Goal: Task Accomplishment & Management: Use online tool/utility

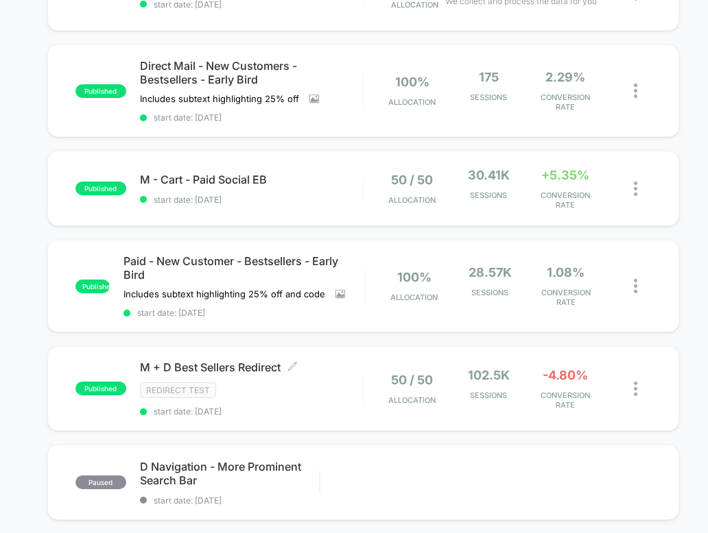
scroll to position [422, 0]
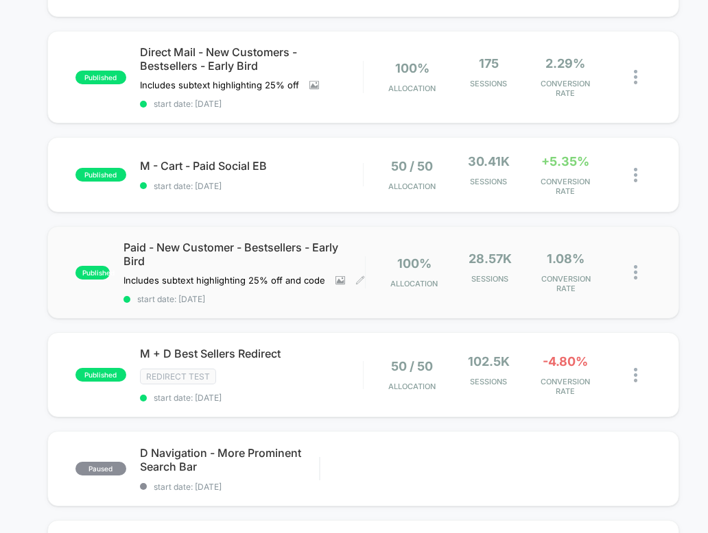
click at [287, 245] on span "Paid - New Customer - Bestsellers - Early Bird" at bounding box center [243, 254] width 241 height 27
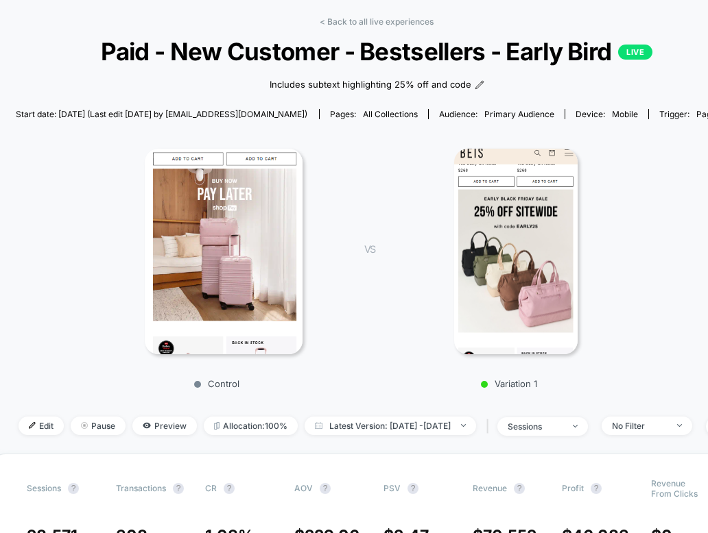
scroll to position [55, 0]
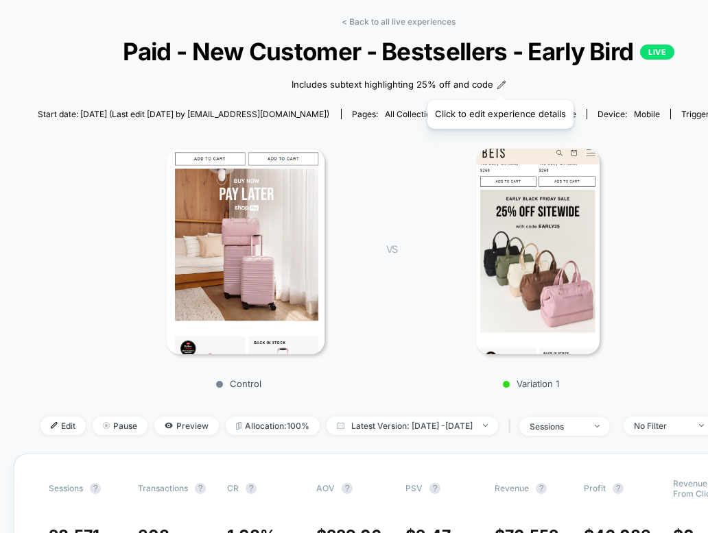
click at [499, 83] on icon at bounding box center [501, 85] width 8 height 8
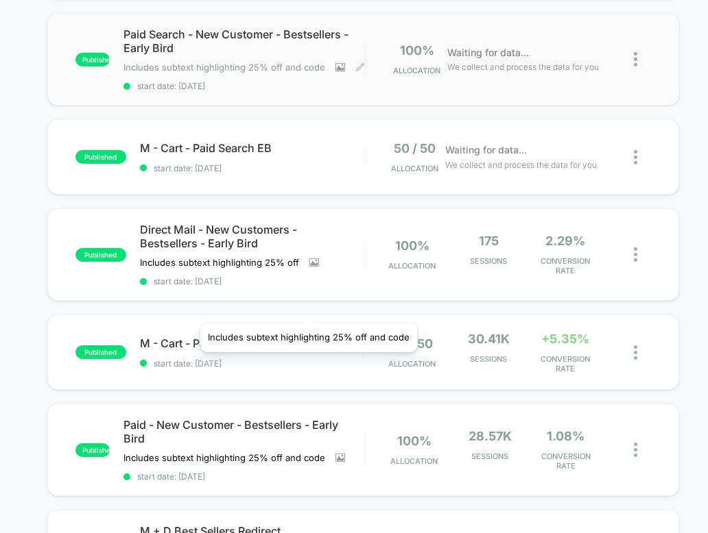
scroll to position [352, 0]
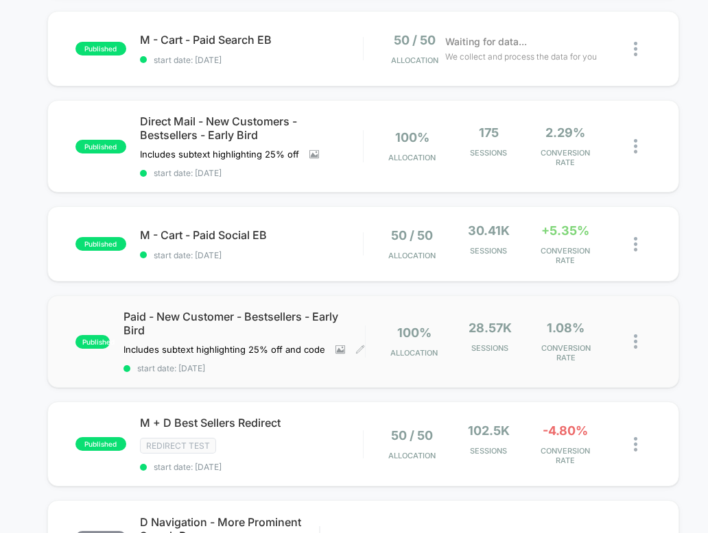
click at [313, 319] on span "Paid - New Customer - Bestsellers - Early Bird" at bounding box center [243, 323] width 241 height 27
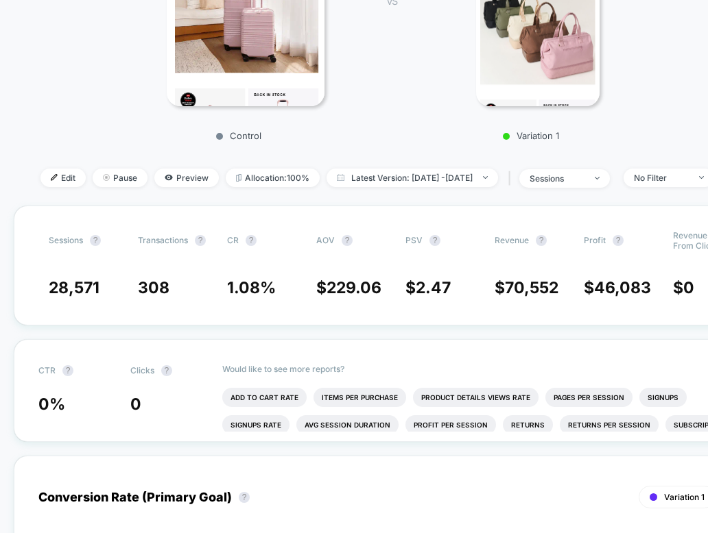
scroll to position [304, 0]
click at [40, 180] on span "Edit" at bounding box center [62, 177] width 45 height 19
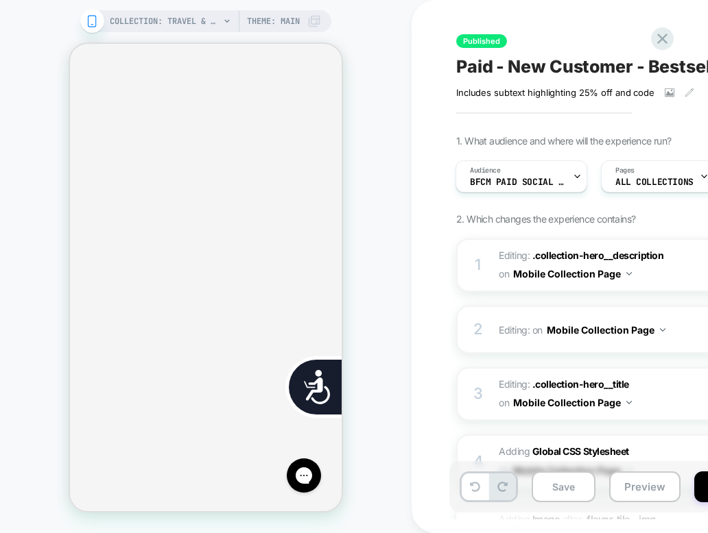
click at [398, 242] on div "COLLECTION: Travel & Luggage Accessories (Category) COLLECTION: Travel & Luggag…" at bounding box center [205, 267] width 411 height 506
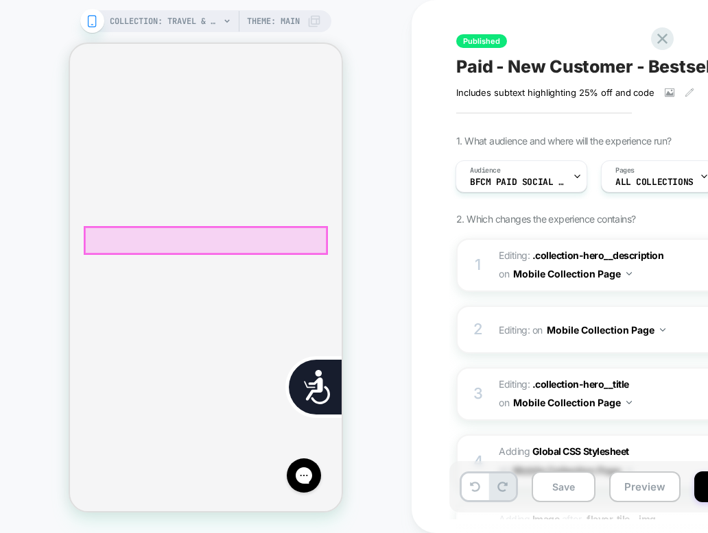
scroll to position [0, 554]
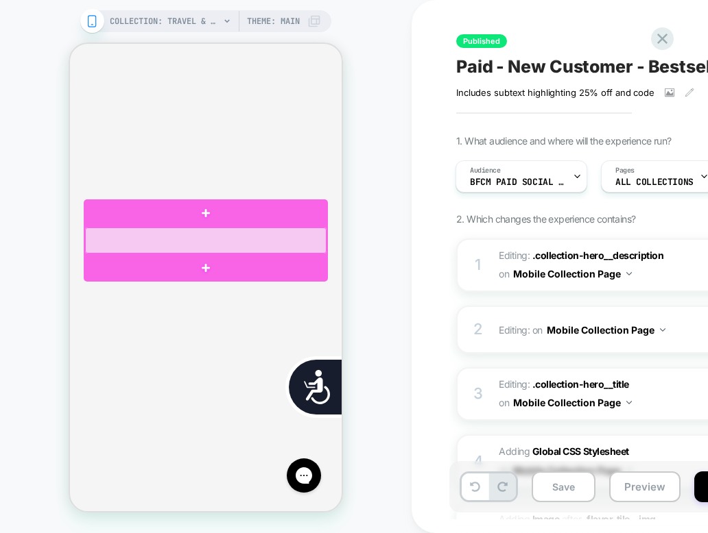
click at [239, 243] on div at bounding box center [205, 241] width 241 height 26
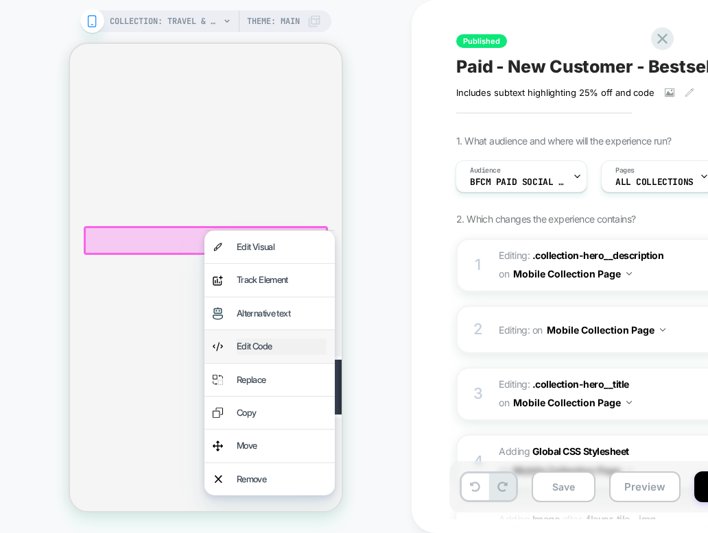
click at [278, 344] on div "Edit Code" at bounding box center [282, 347] width 90 height 16
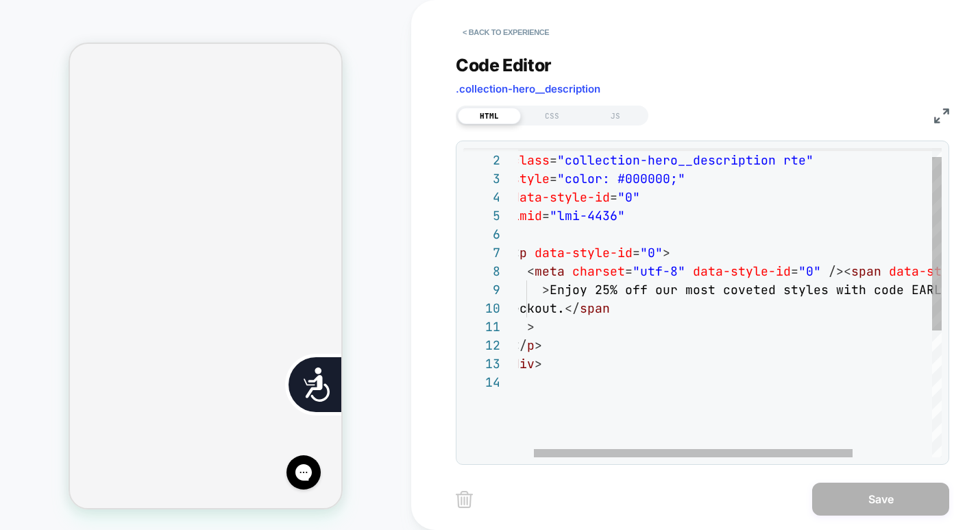
scroll to position [167, 111]
click at [606, 309] on div "< div class = "collection-hero__description rte" style = "color: #000000;" data…" at bounding box center [772, 407] width 550 height 550
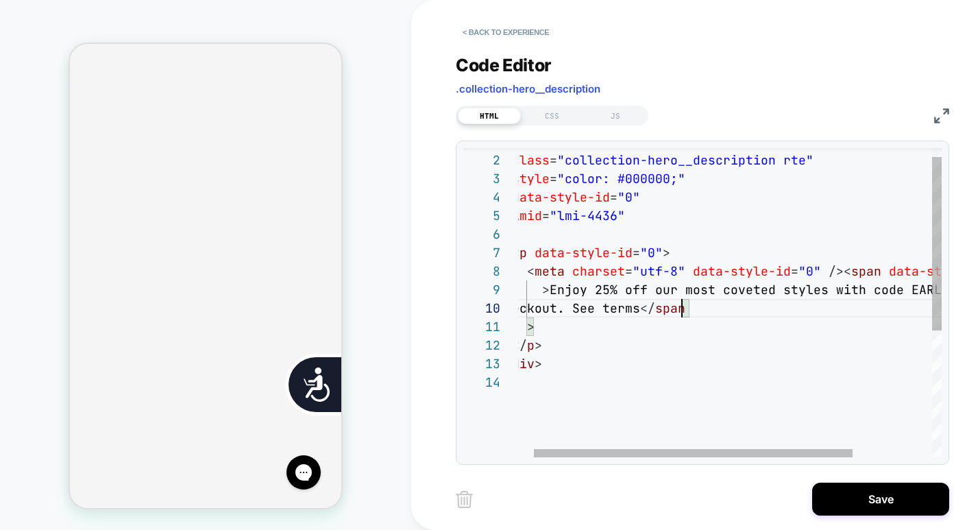
scroll to position [167, 193]
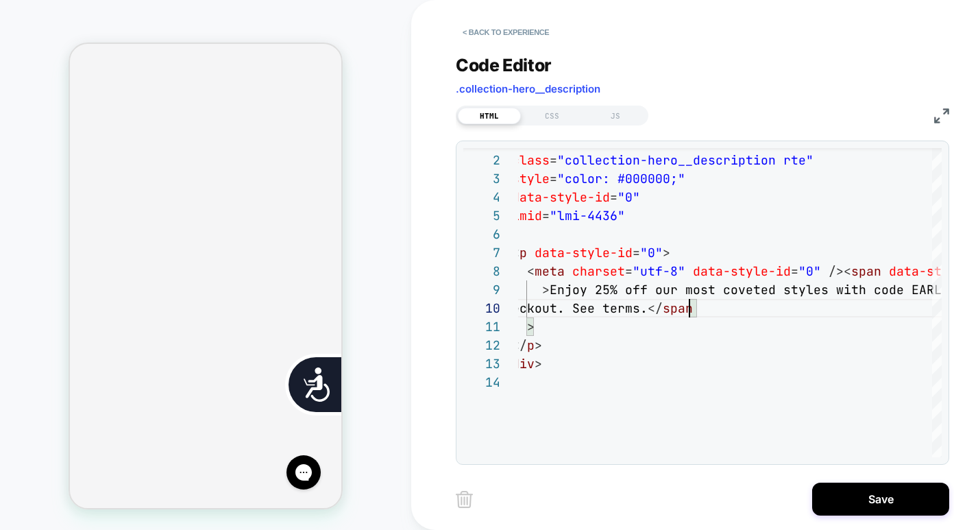
type textarea "**********"
click at [433, 298] on div "**********" at bounding box center [712, 265] width 603 height 530
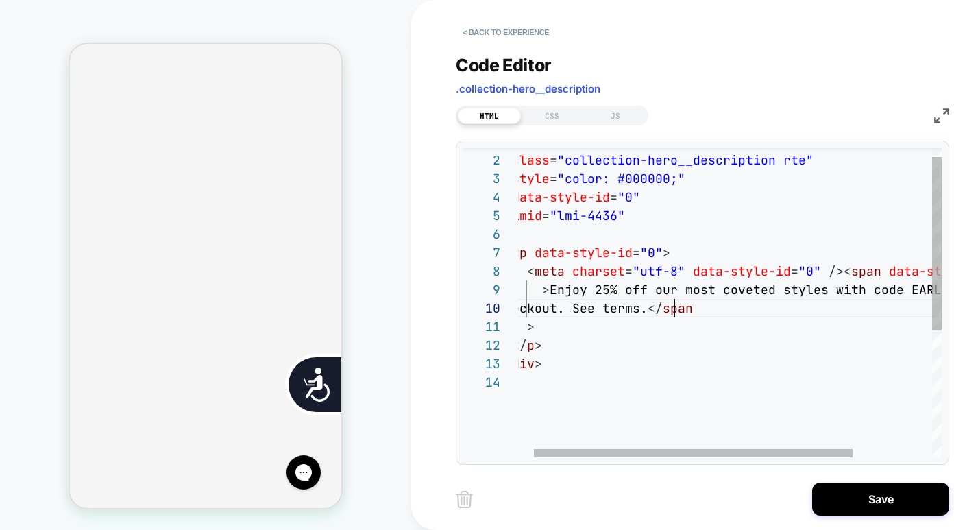
scroll to position [167, 178]
click at [673, 314] on div "< div class = "collection-hero__description rte" style = "color: #000000;" data…" at bounding box center [772, 407] width 550 height 550
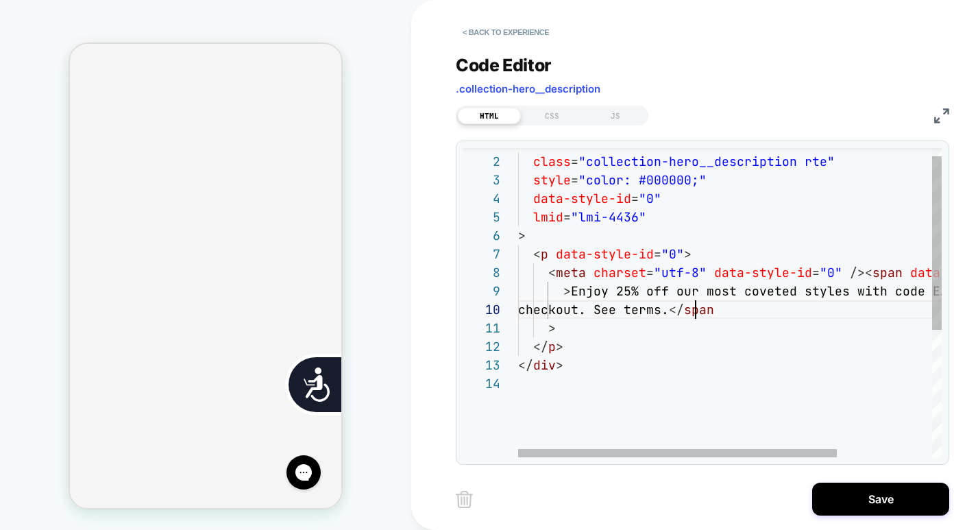
scroll to position [0, 554]
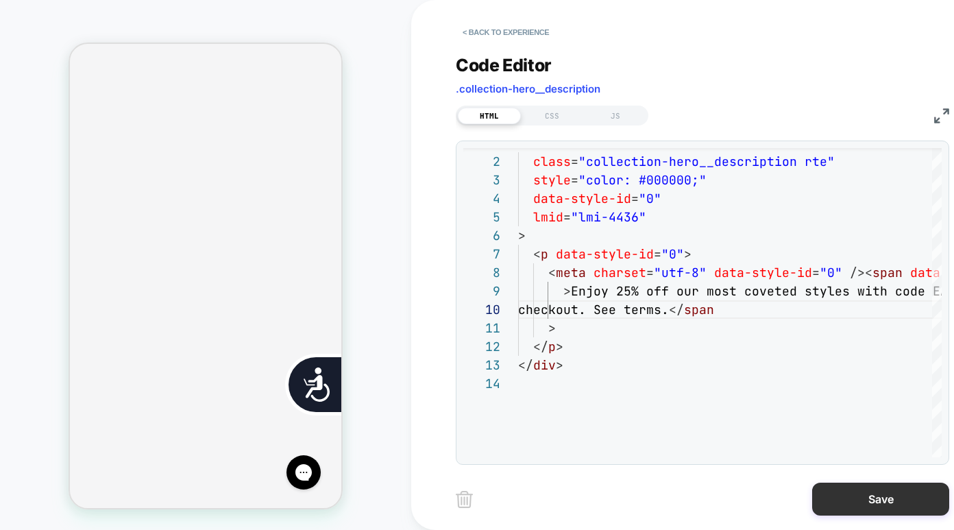
click at [707, 494] on button "Save" at bounding box center [880, 499] width 137 height 33
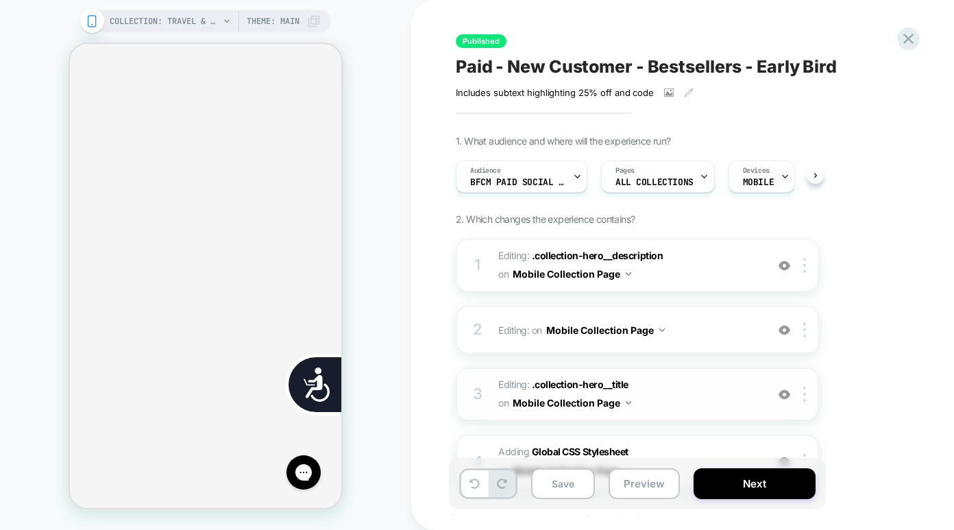
scroll to position [0, 1]
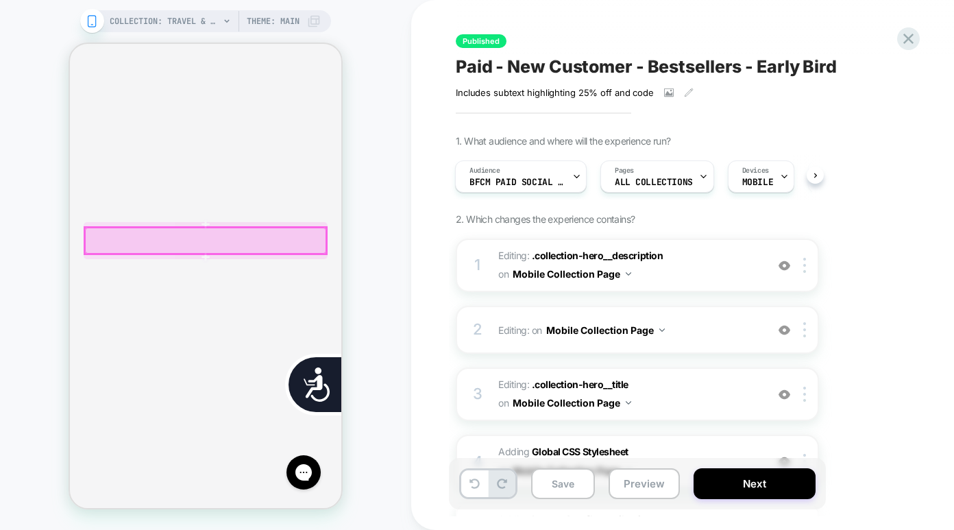
click at [269, 243] on div at bounding box center [205, 241] width 241 height 26
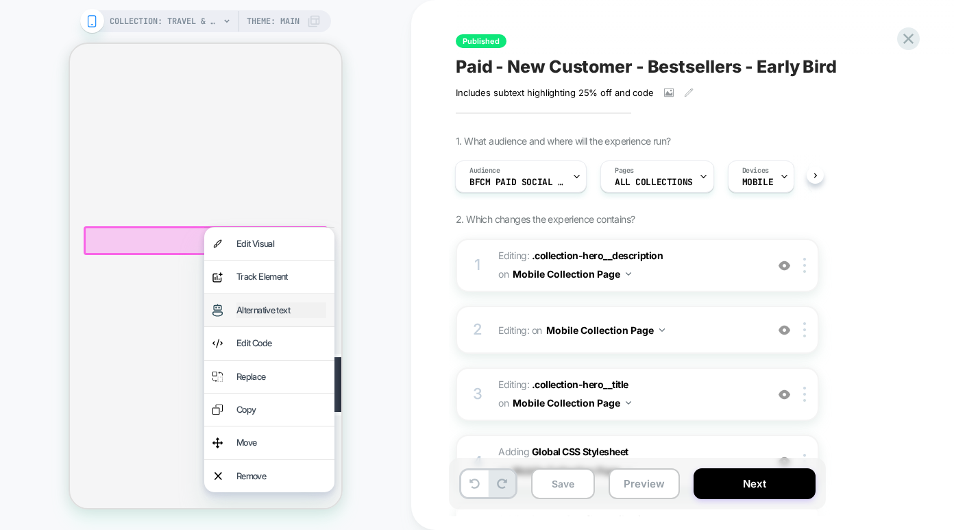
scroll to position [0, 0]
click at [290, 339] on div "Edit Code" at bounding box center [282, 343] width 90 height 16
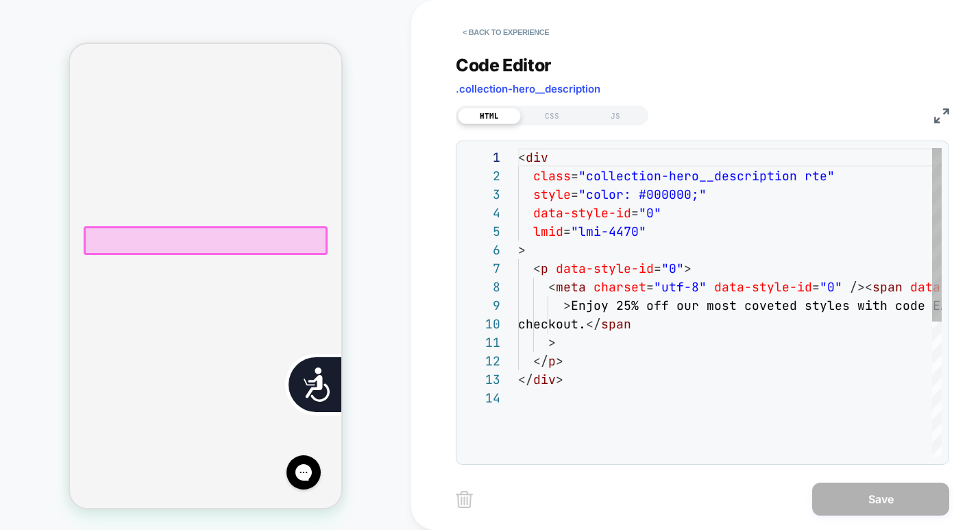
scroll to position [185, 0]
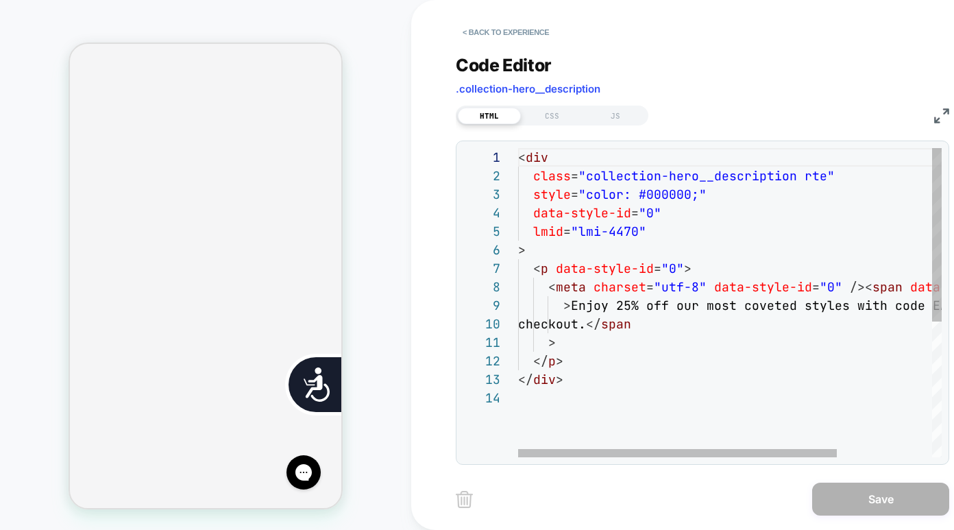
click at [630, 326] on div "< div class = "collection-hero__description rte" style = "color: #000000;" data…" at bounding box center [793, 423] width 550 height 550
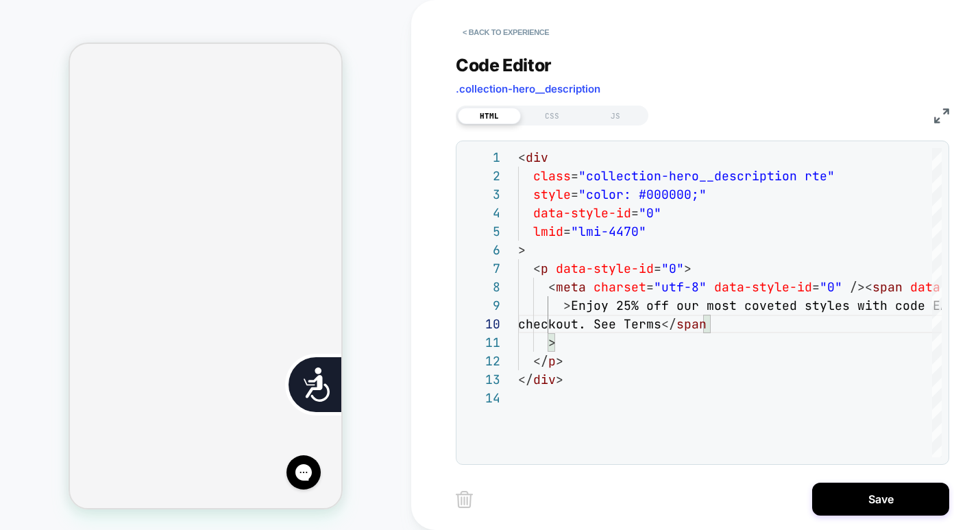
scroll to position [0, 0]
type textarea "**********"
click at [502, 31] on button "< Back to experience" at bounding box center [506, 32] width 100 height 22
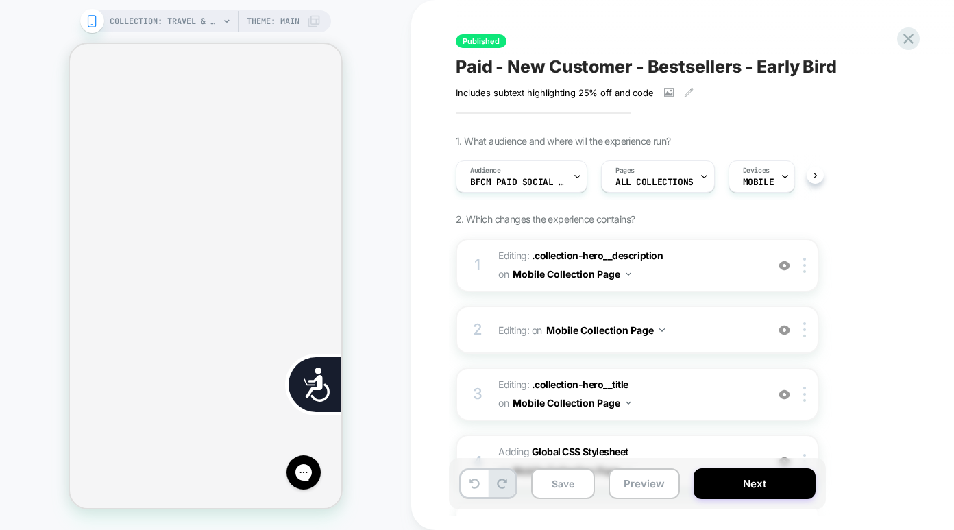
scroll to position [0, 1]
click at [707, 47] on icon at bounding box center [909, 38] width 19 height 19
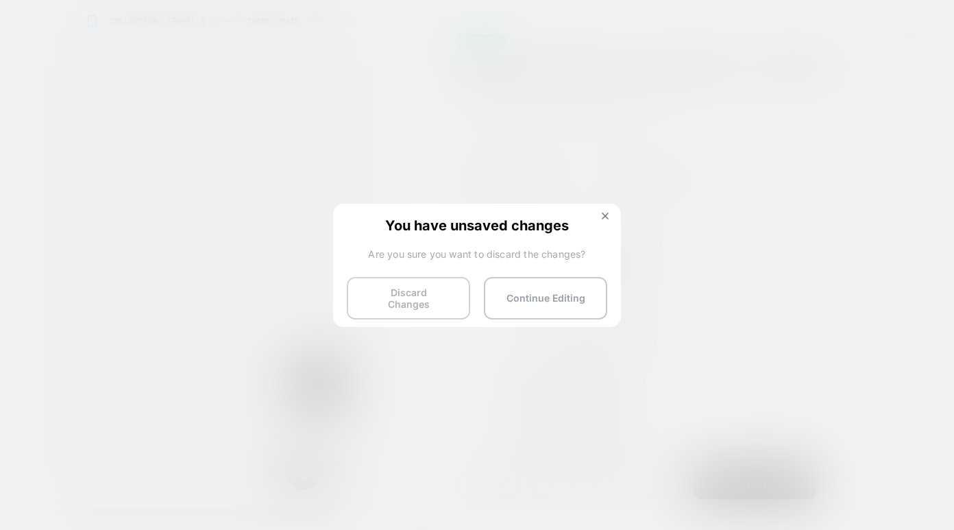
click at [451, 289] on button "Discard Changes" at bounding box center [408, 298] width 123 height 43
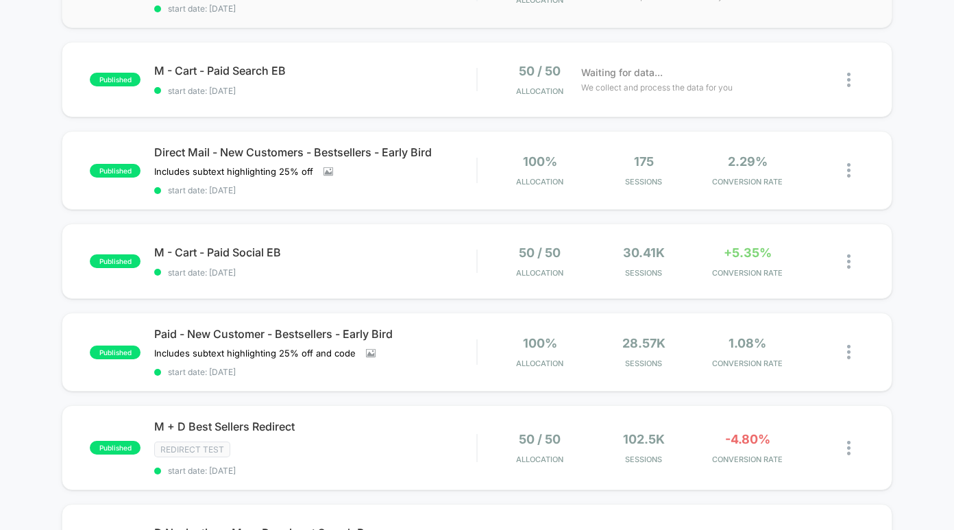
scroll to position [300, 0]
click at [344, 330] on span "Paid - New Customer - Bestsellers - Early Bird" at bounding box center [315, 333] width 322 height 14
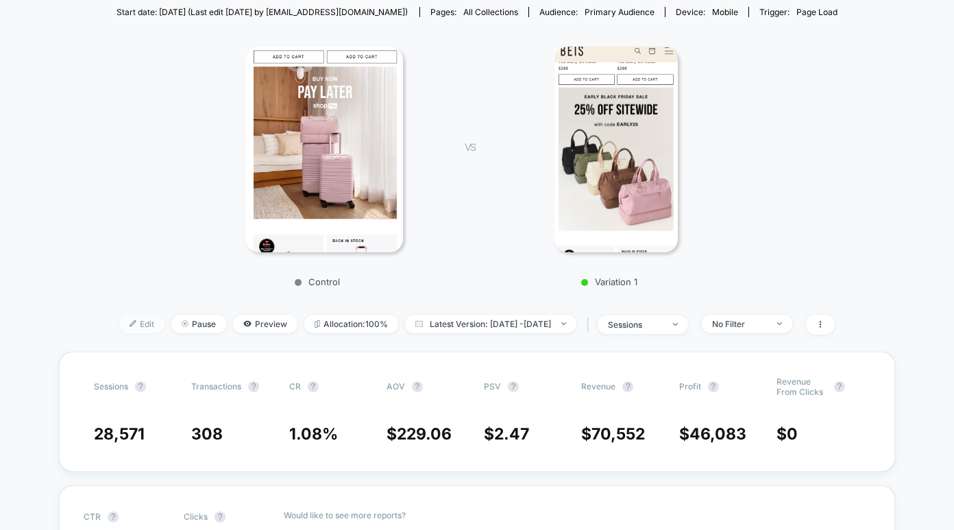
click at [130, 328] on span "Edit" at bounding box center [141, 324] width 45 height 19
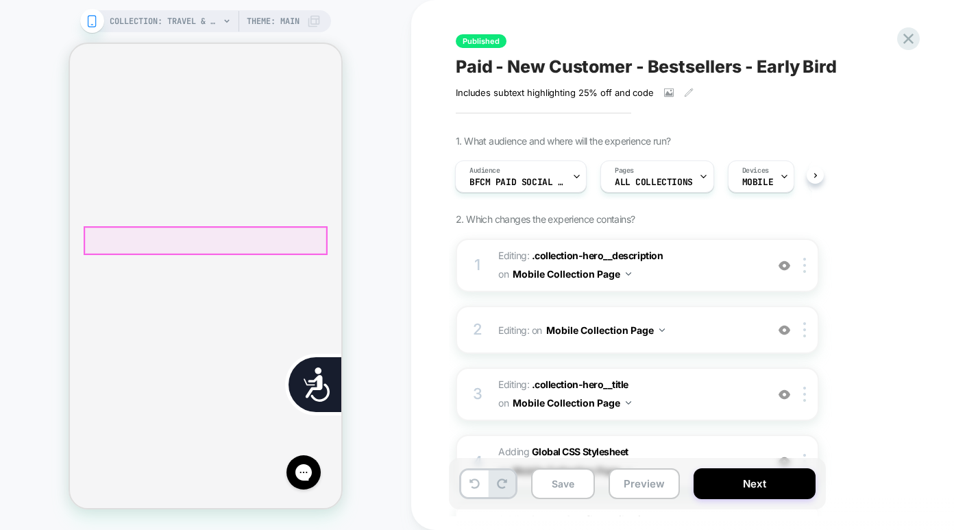
scroll to position [0, 277]
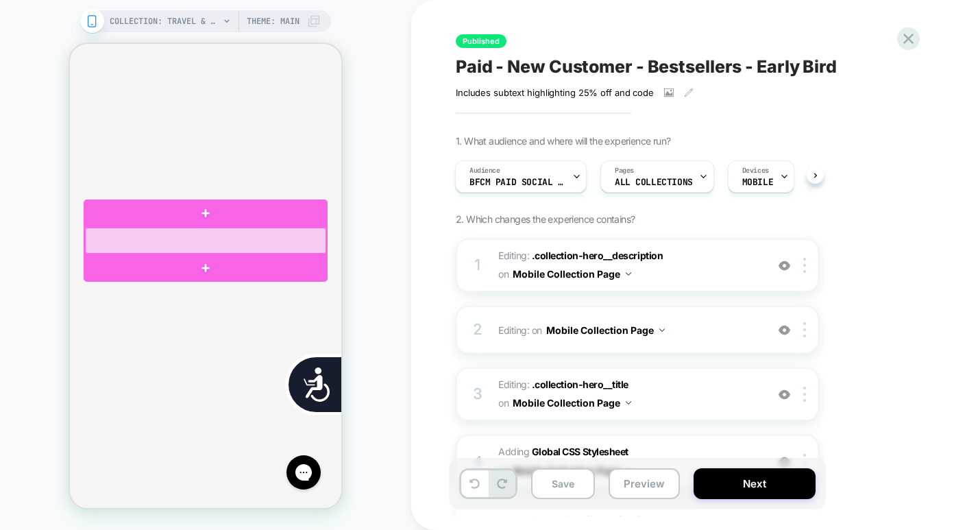
click at [239, 243] on div at bounding box center [205, 241] width 241 height 26
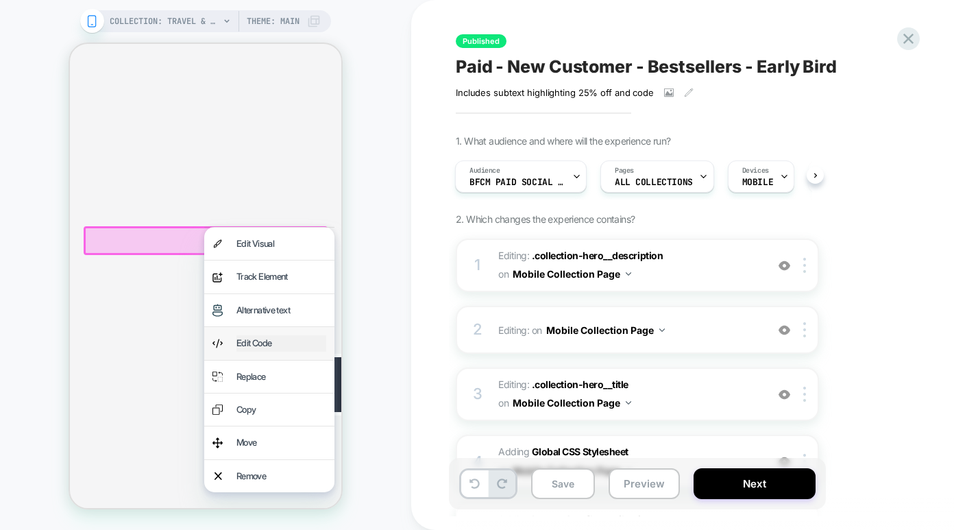
click at [281, 347] on div "Edit Code" at bounding box center [282, 343] width 90 height 16
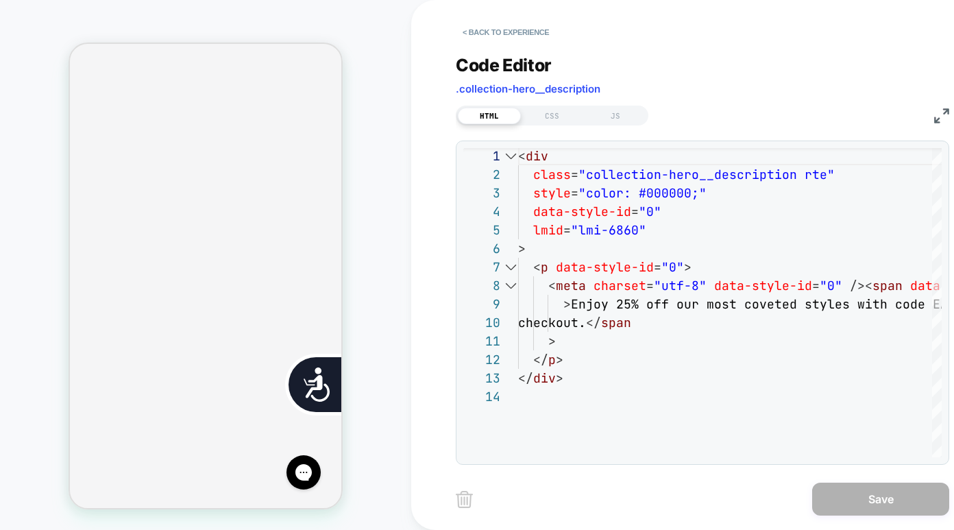
scroll to position [0, 554]
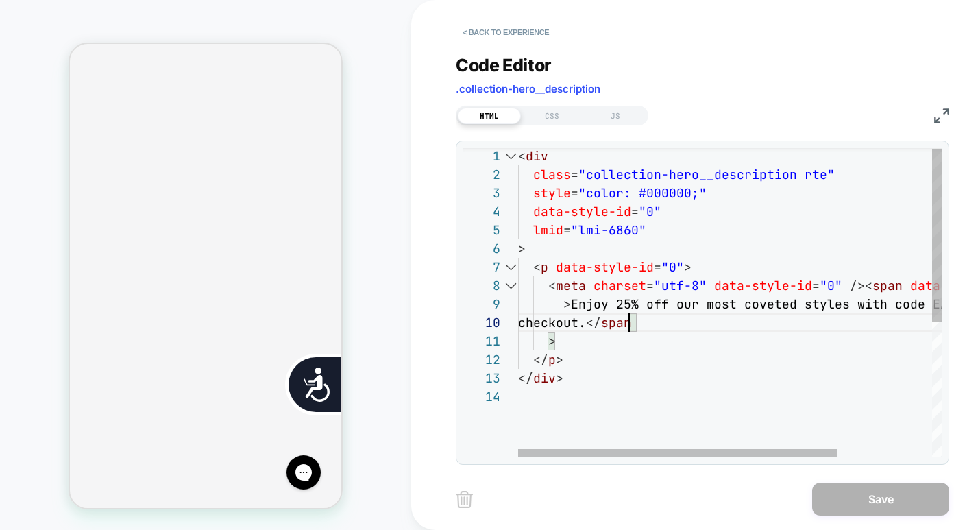
click at [627, 324] on div "< div class = "collection-hero__description rte" style = "color: #000000;" data…" at bounding box center [793, 422] width 550 height 550
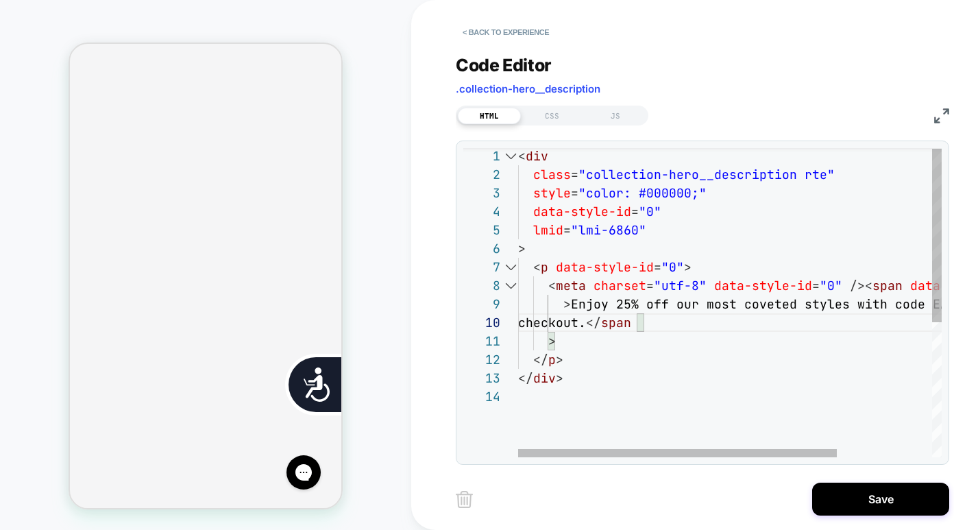
scroll to position [167, 563]
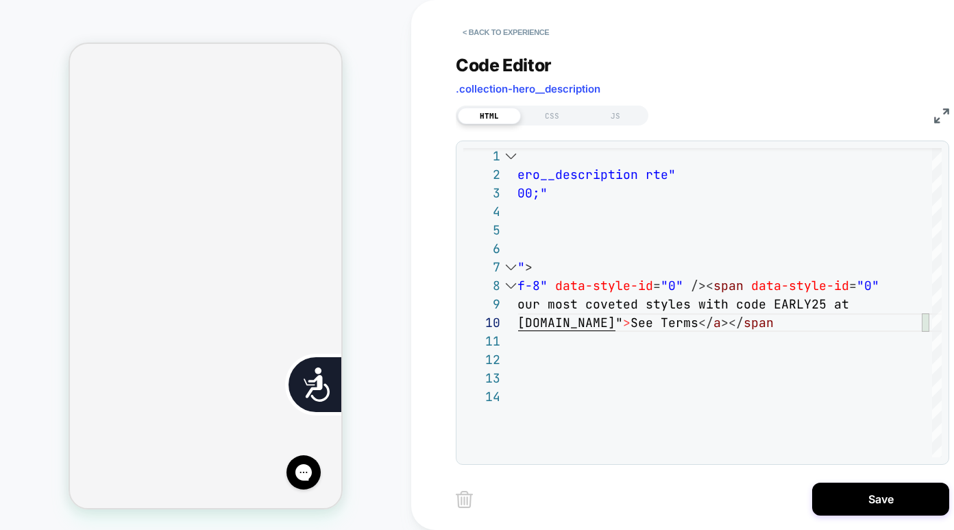
type textarea "**********"
click at [401, 352] on div "COLLECTION: Travel & Luggage Accessories (Category) COLLECTION: Travel & Luggag…" at bounding box center [205, 265] width 411 height 503
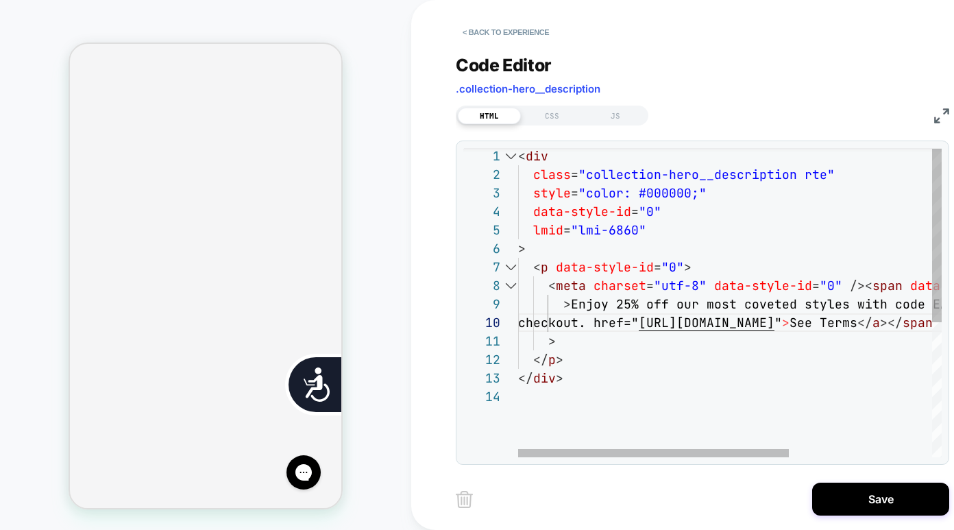
scroll to position [167, 111]
click at [629, 328] on div "< div class = "collection-hero__description rte" style = "color: #000000;" data…" at bounding box center [841, 422] width 647 height 550
click at [632, 325] on div "< div class = "collection-hero__description rte" style = "color: #000000;" data…" at bounding box center [841, 422] width 647 height 550
click at [636, 322] on div "< div class = "collection-hero__description rte" style = "color: #000000;" data…" at bounding box center [841, 422] width 647 height 550
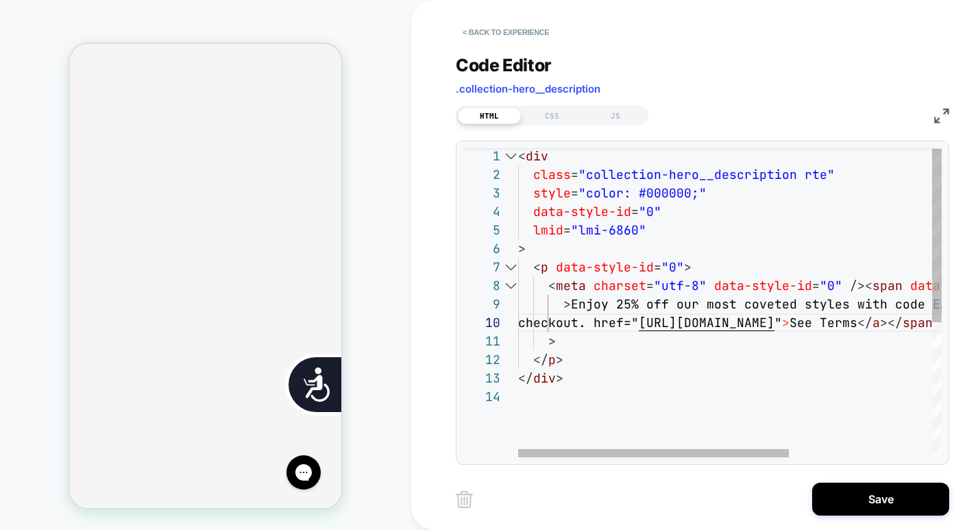
scroll to position [0, 554]
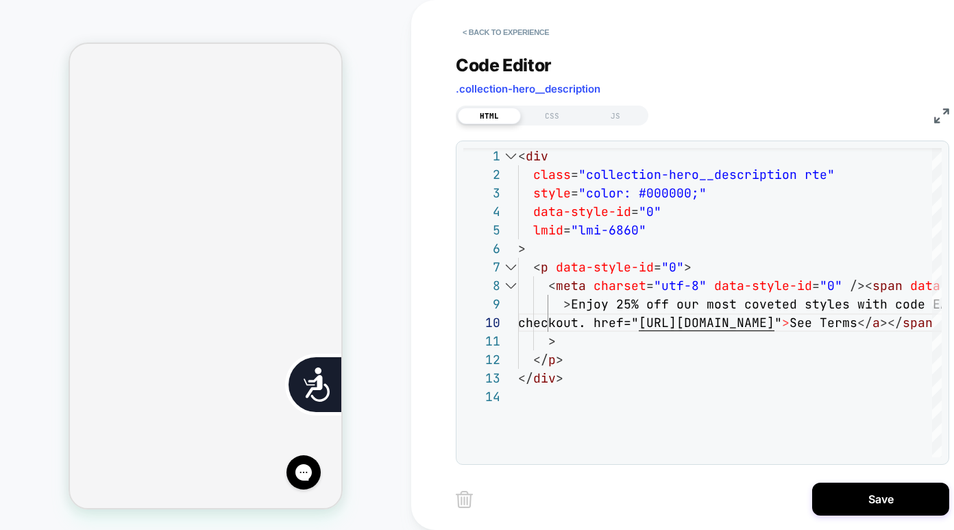
click at [933, 119] on div "HTML CSS JS" at bounding box center [703, 113] width 494 height 23
click at [937, 118] on img at bounding box center [941, 115] width 15 height 15
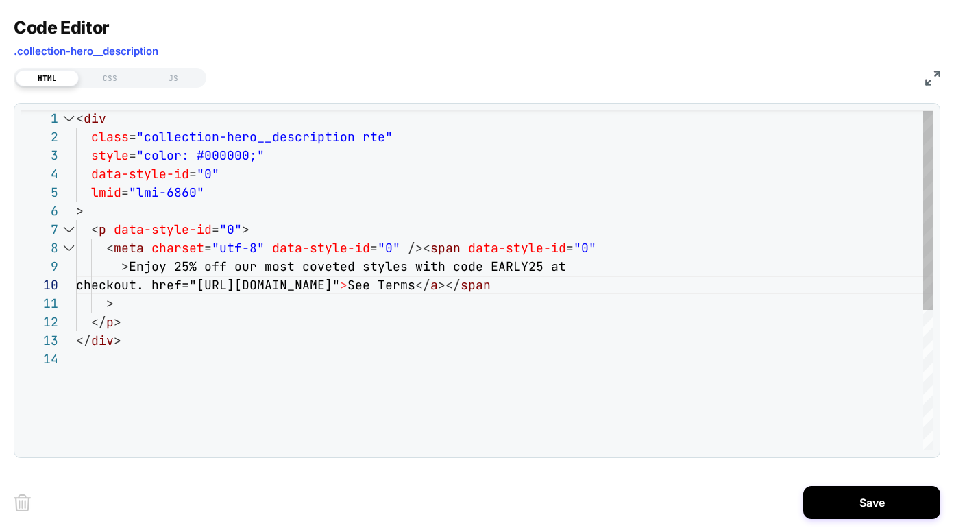
scroll to position [0, 277]
click at [928, 80] on img at bounding box center [933, 78] width 15 height 15
